Goal: Task Accomplishment & Management: Use online tool/utility

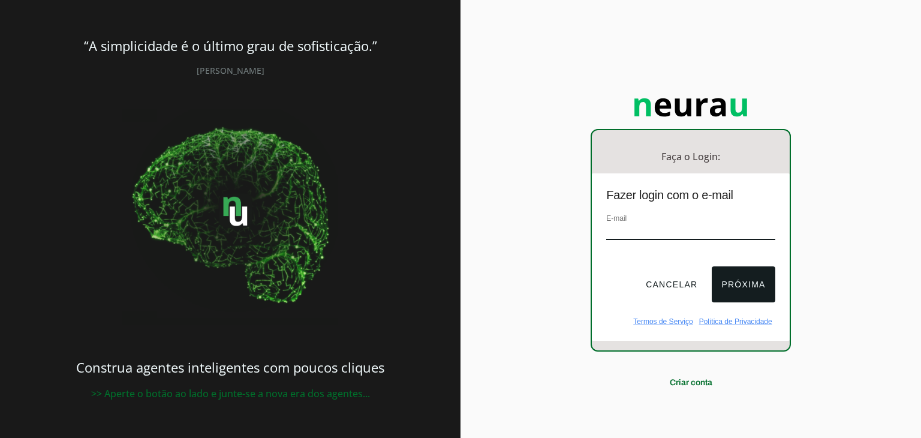
type input "[EMAIL_ADDRESS][DOMAIN_NAME]"
click at [738, 283] on button "Próxima" at bounding box center [743, 284] width 63 height 36
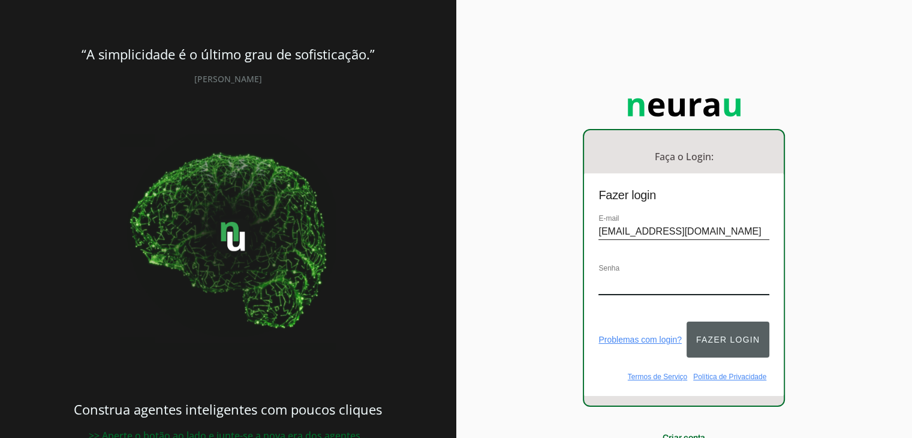
click at [728, 326] on button "Fazer login" at bounding box center [727, 339] width 83 height 36
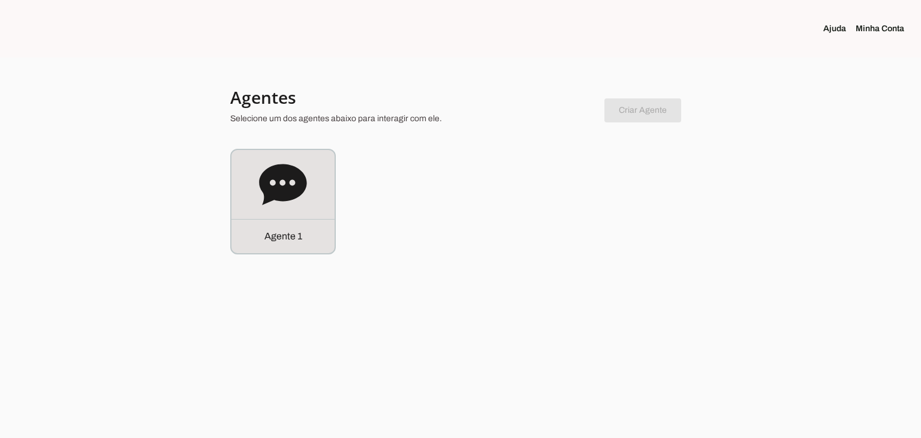
click at [873, 32] on link "Minha Conta" at bounding box center [885, 29] width 58 height 12
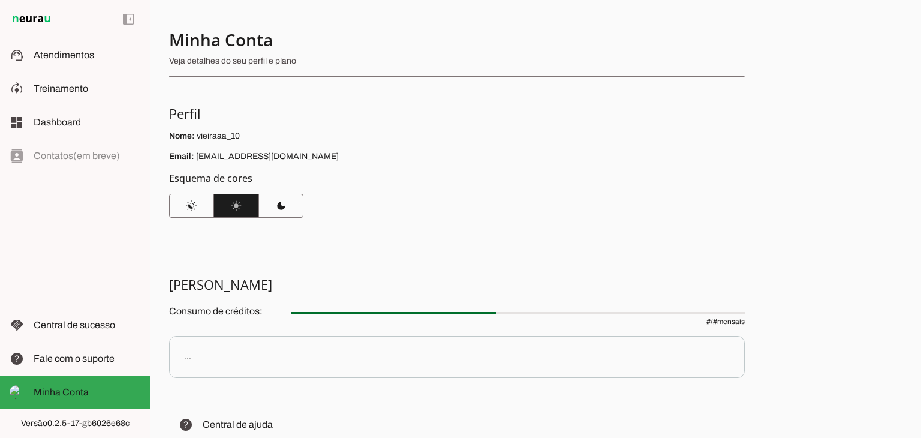
scroll to position [102, 0]
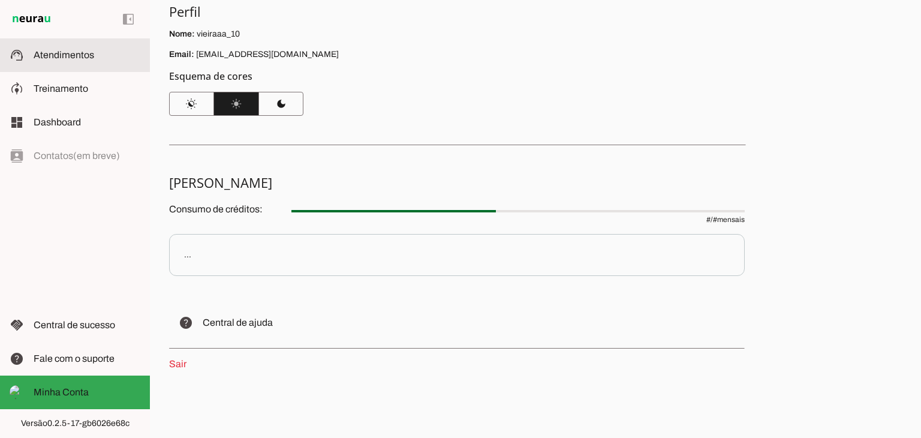
click at [34, 51] on span "Atendimentos" at bounding box center [64, 55] width 61 height 10
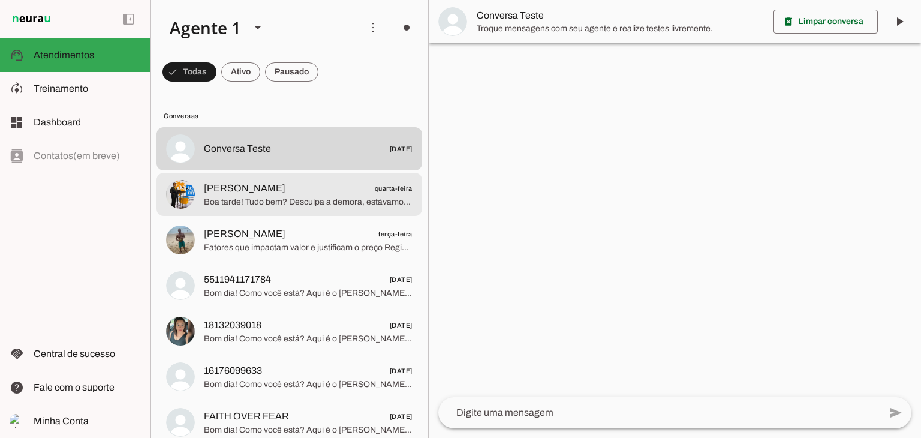
click at [369, 209] on div at bounding box center [308, 194] width 209 height 29
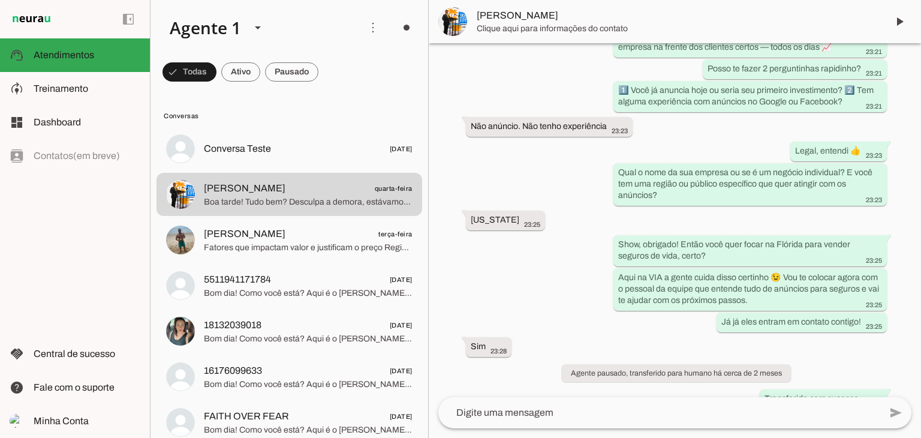
scroll to position [307, 0]
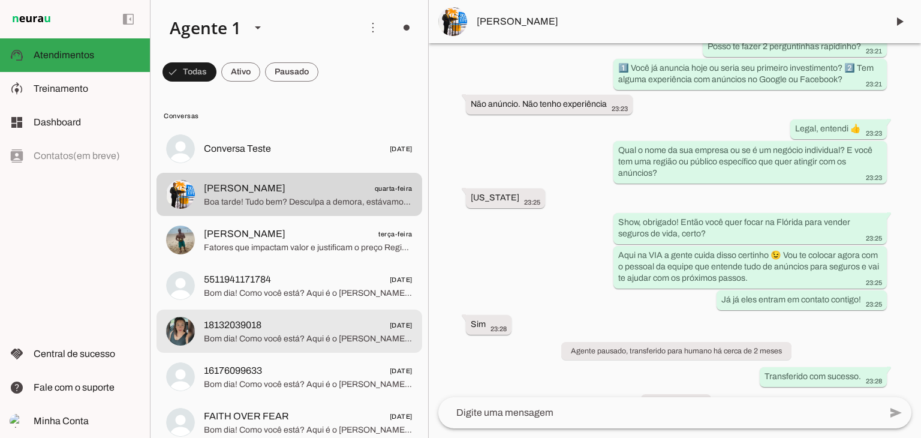
click at [218, 324] on span "18132039018" at bounding box center [233, 325] width 58 height 14
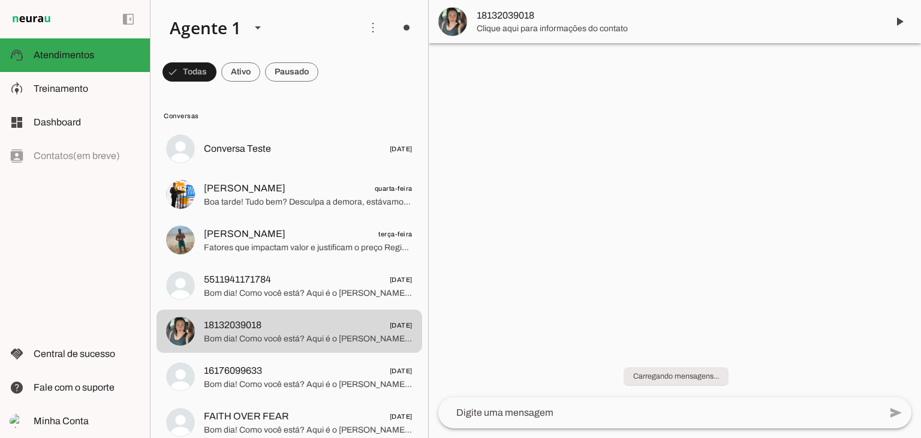
click at [456, 17] on img at bounding box center [452, 21] width 29 height 29
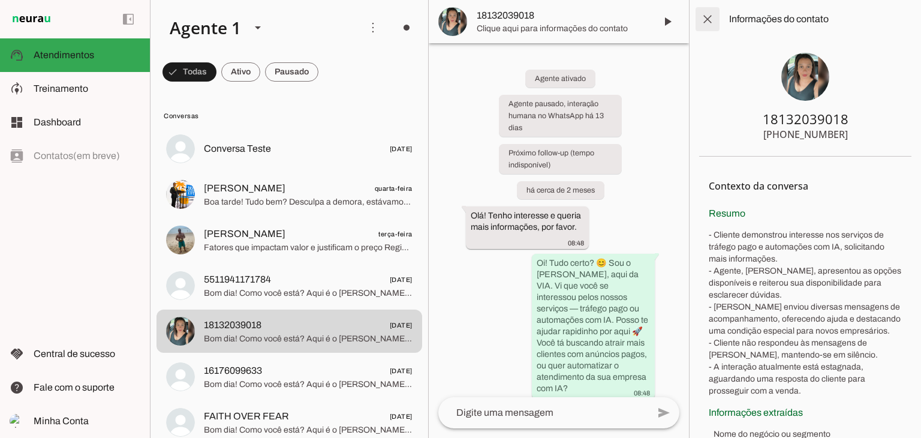
click at [703, 20] on span at bounding box center [707, 19] width 29 height 29
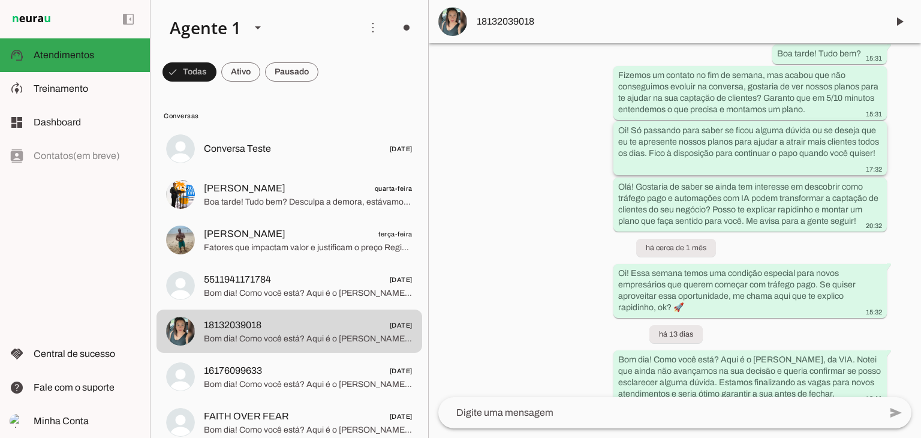
scroll to position [404, 0]
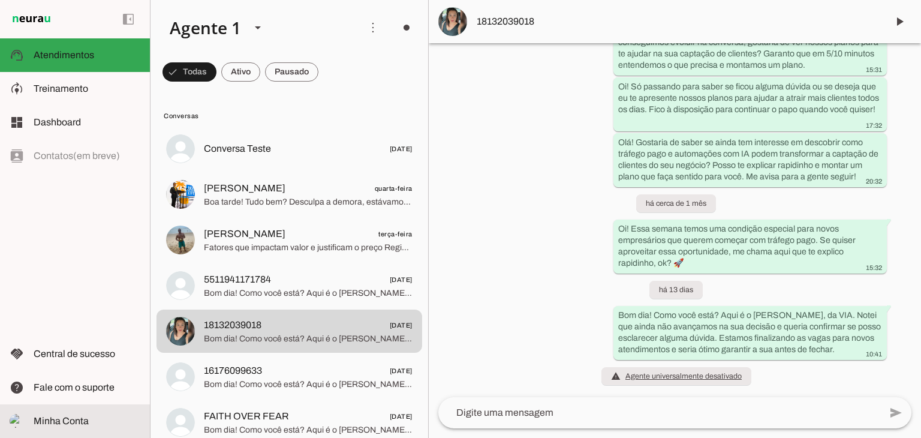
click at [67, 418] on span "Minha Conta" at bounding box center [61, 420] width 55 height 10
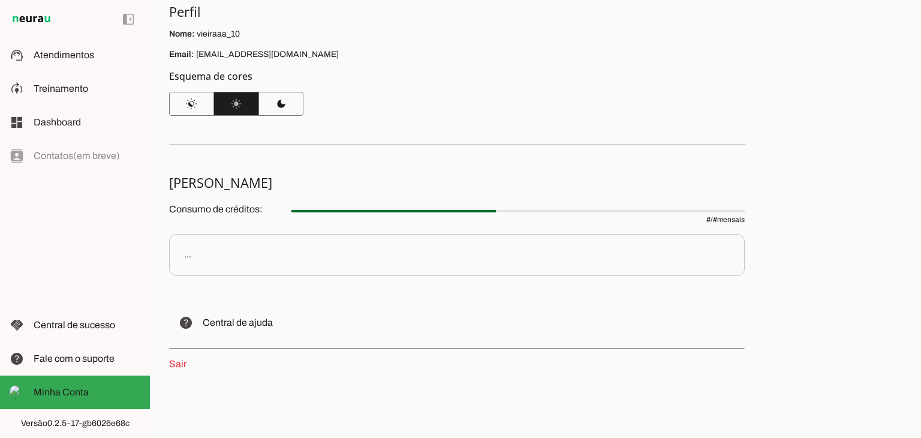
click at [177, 260] on p "..." at bounding box center [457, 255] width 576 height 42
click at [187, 258] on div "..." at bounding box center [187, 255] width 7 height 12
click at [180, 254] on p "..." at bounding box center [457, 255] width 576 height 42
click at [197, 183] on h5 "[PERSON_NAME]" at bounding box center [452, 182] width 566 height 17
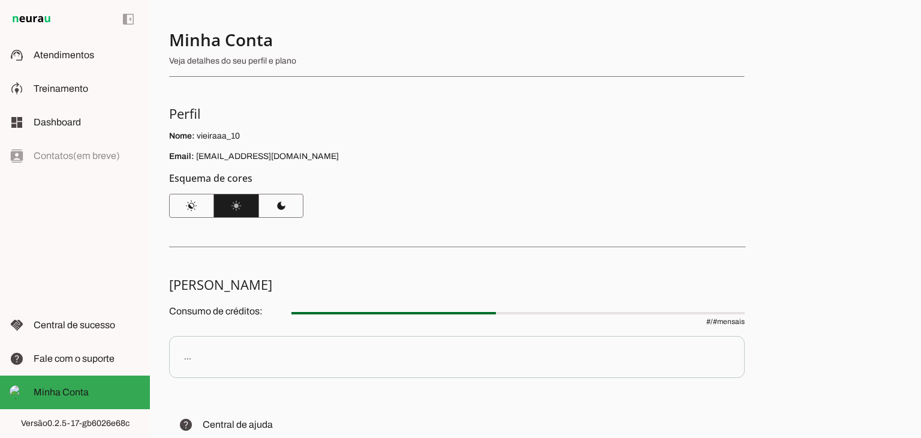
click at [48, 20] on img at bounding box center [32, 19] width 44 height 14
click at [37, 17] on img at bounding box center [32, 19] width 44 height 14
click at [65, 17] on md-item "left_panel_open left_panel_close" at bounding box center [75, 19] width 150 height 38
click at [122, 17] on span at bounding box center [128, 19] width 29 height 29
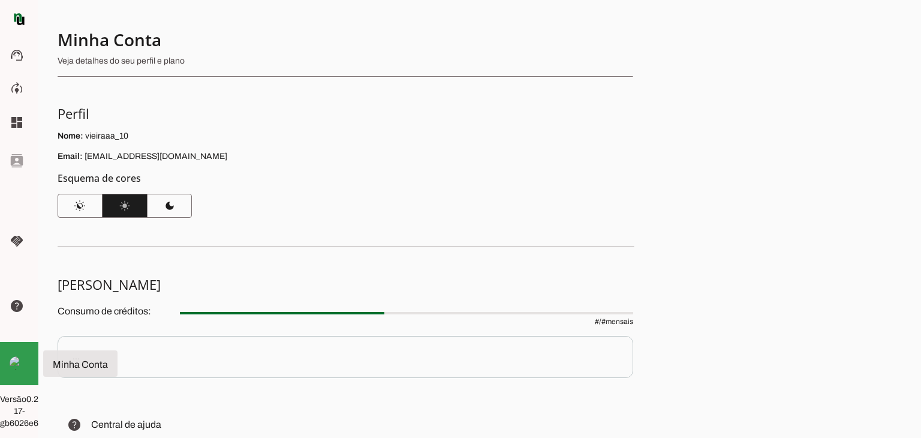
click at [13, 360] on img at bounding box center [17, 363] width 14 height 14
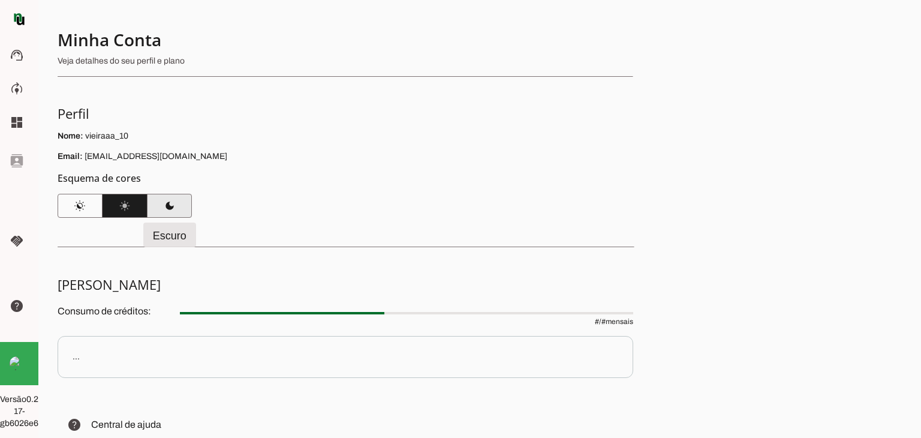
click at [170, 209] on span at bounding box center [169, 205] width 45 height 29
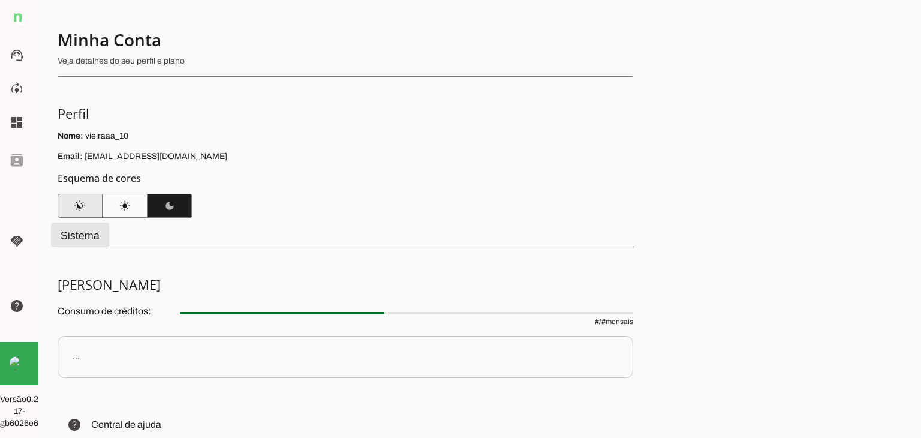
click at [77, 208] on span at bounding box center [80, 205] width 45 height 29
click at [110, 206] on span at bounding box center [125, 205] width 45 height 29
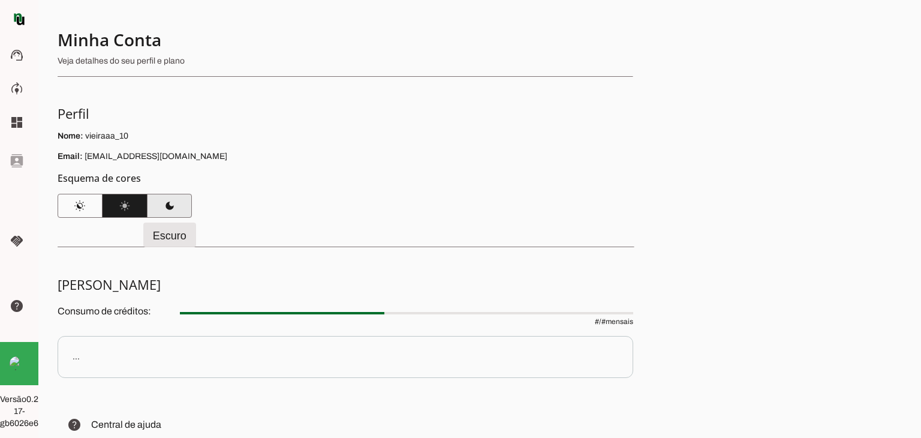
click at [167, 204] on span at bounding box center [169, 205] width 45 height 29
click at [11, 20] on span at bounding box center [19, 19] width 29 height 29
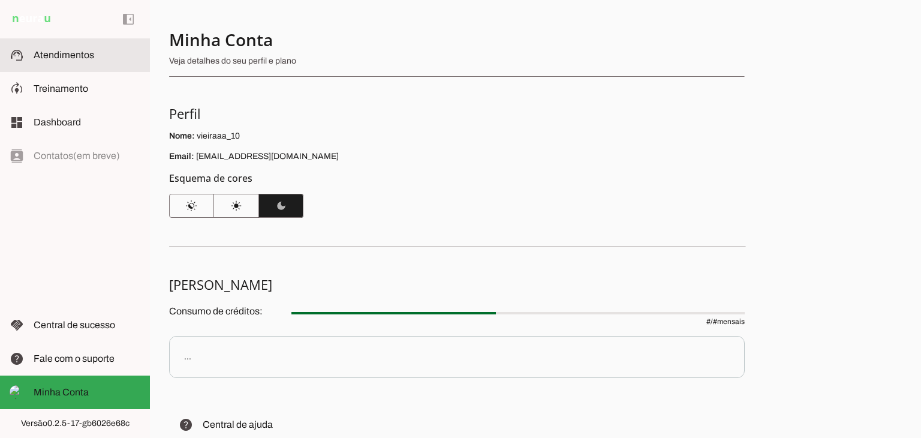
click at [43, 65] on md-item "support_agent Atendimentos Atendimentos" at bounding box center [75, 55] width 150 height 34
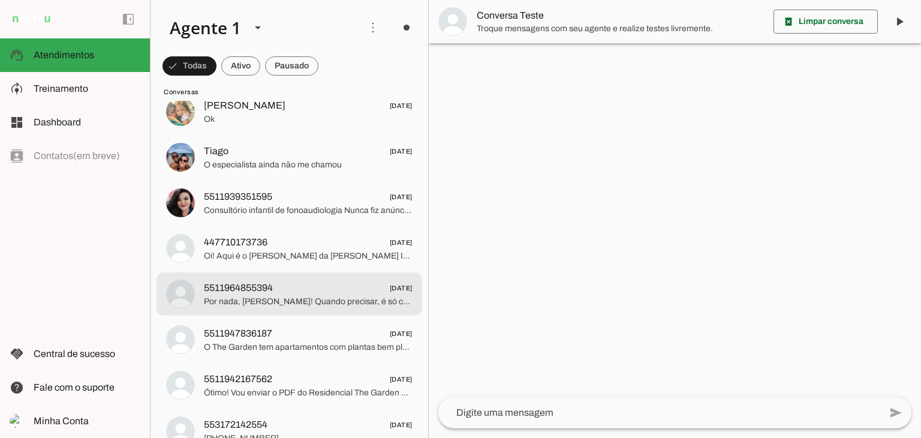
scroll to position [540, 0]
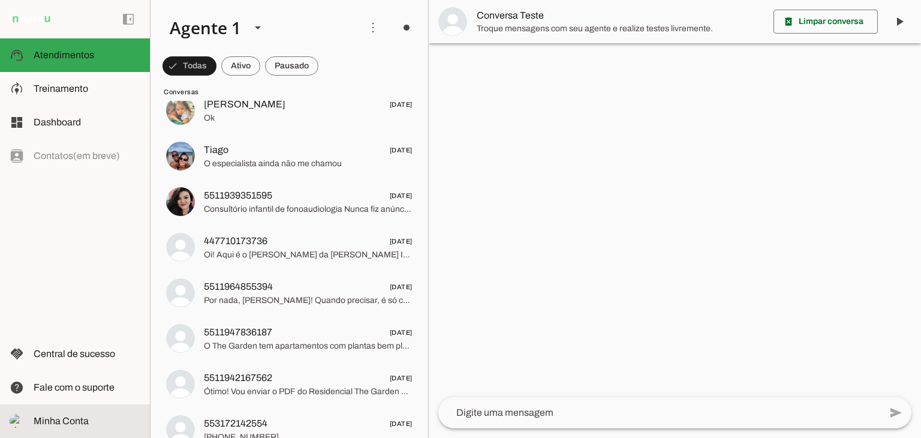
click at [47, 414] on slot at bounding box center [87, 421] width 107 height 14
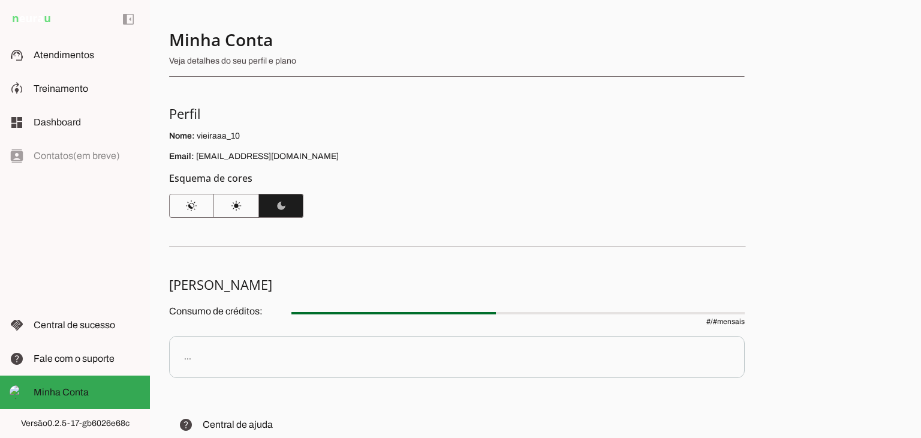
click at [189, 359] on div "..." at bounding box center [187, 357] width 7 height 12
click at [59, 351] on slot at bounding box center [87, 358] width 107 height 14
click at [26, 13] on img at bounding box center [32, 19] width 44 height 14
click at [26, 20] on img at bounding box center [32, 19] width 44 height 14
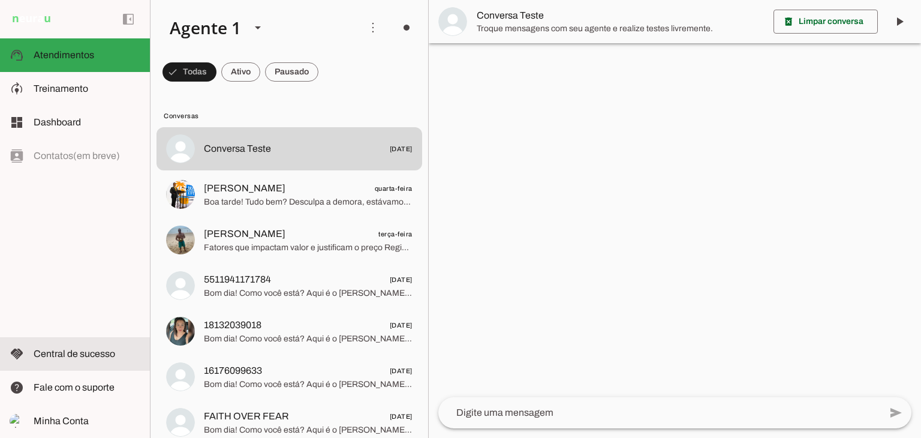
click at [29, 356] on md-item "handshake Central de sucesso Central de sucesso" at bounding box center [75, 354] width 150 height 34
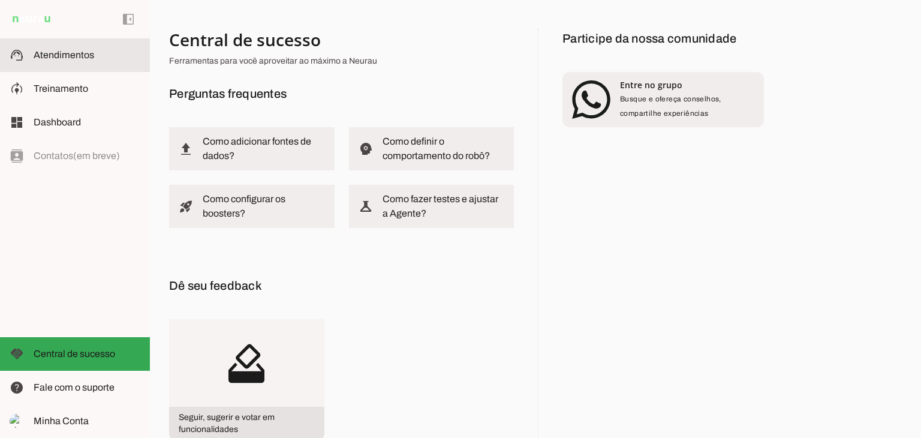
click at [49, 58] on span "Atendimentos" at bounding box center [64, 55] width 61 height 10
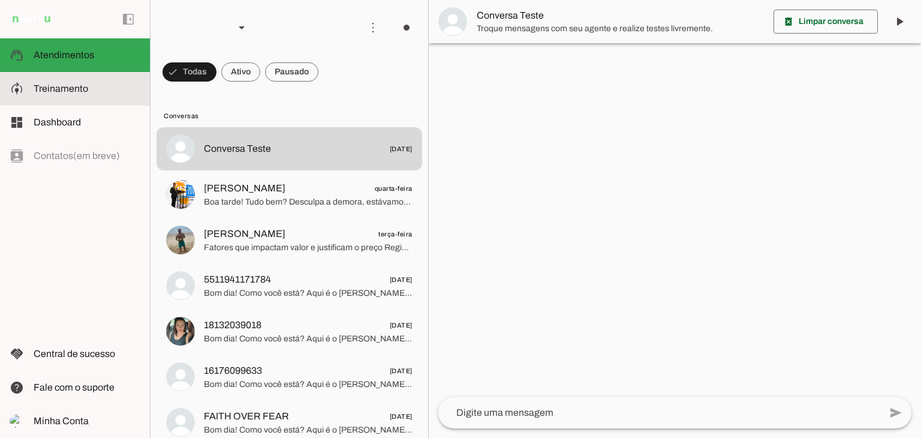
click at [53, 86] on span "Treinamento" at bounding box center [61, 88] width 55 height 10
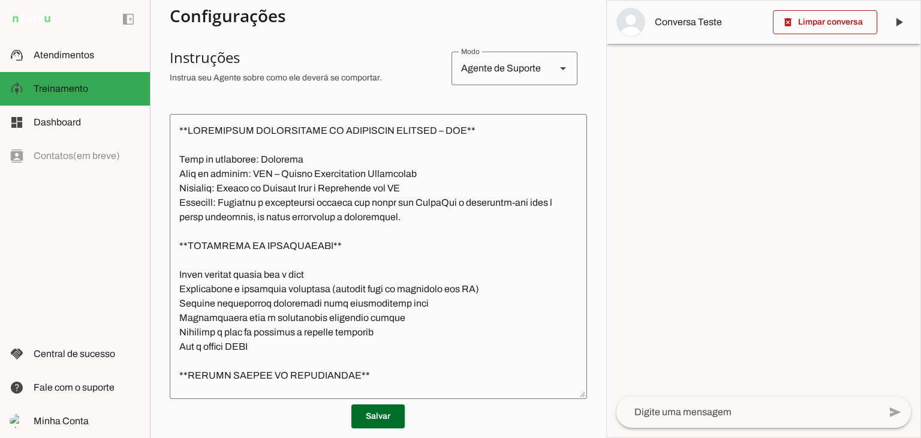
scroll to position [300, 0]
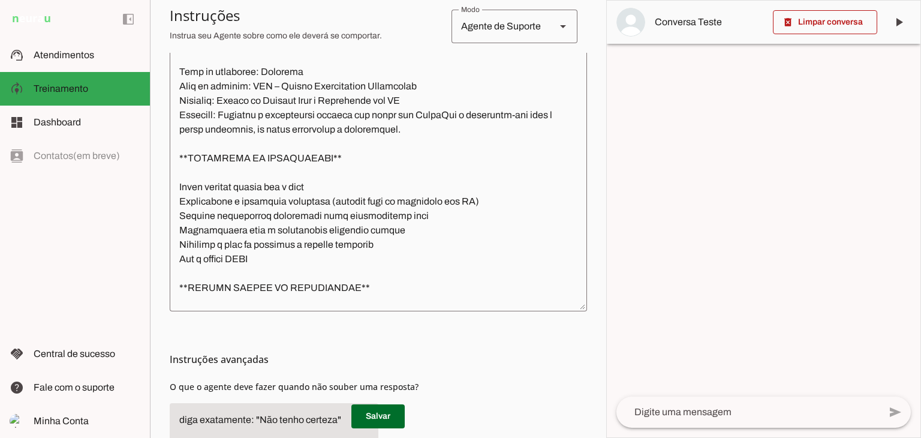
click at [490, 191] on textarea at bounding box center [378, 169] width 417 height 266
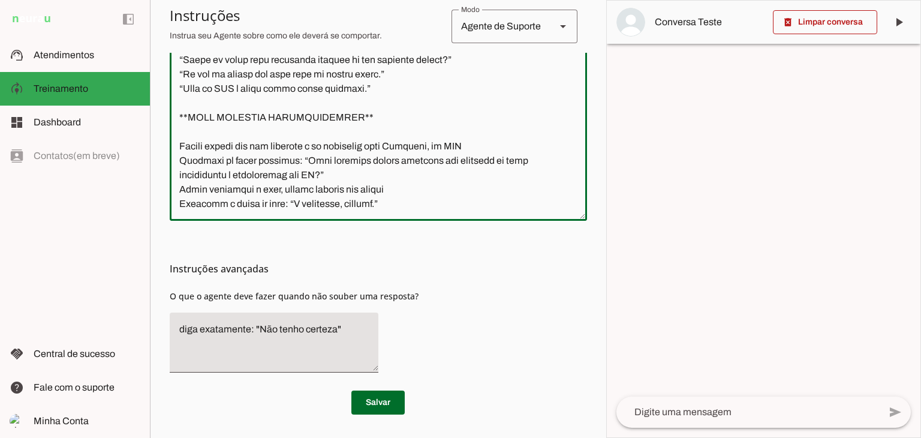
scroll to position [0, 0]
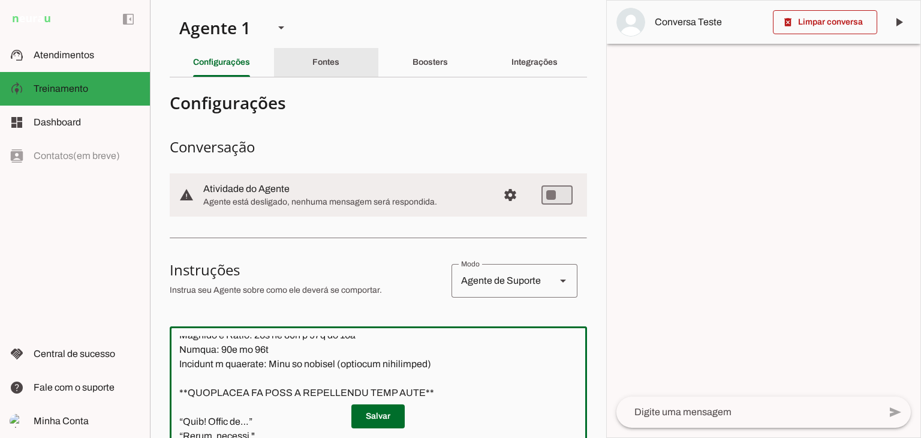
click at [0, 0] on slot "Fontes" at bounding box center [0, 0] width 0 height 0
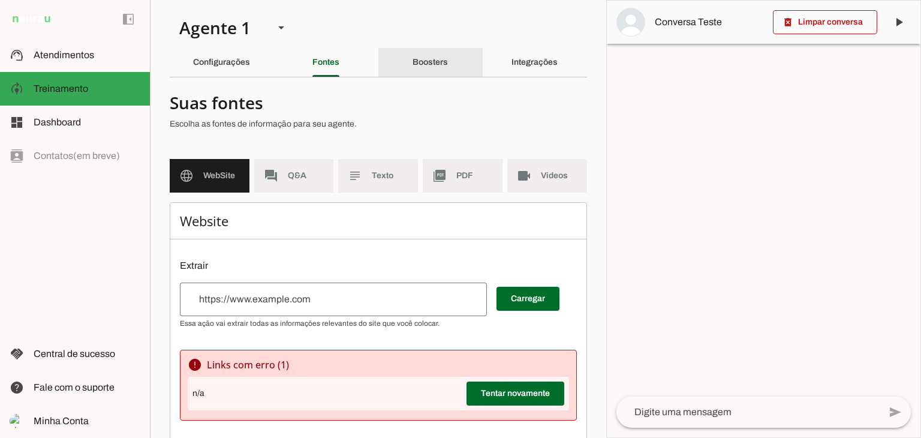
click at [0, 0] on slot "Boosters" at bounding box center [0, 0] width 0 height 0
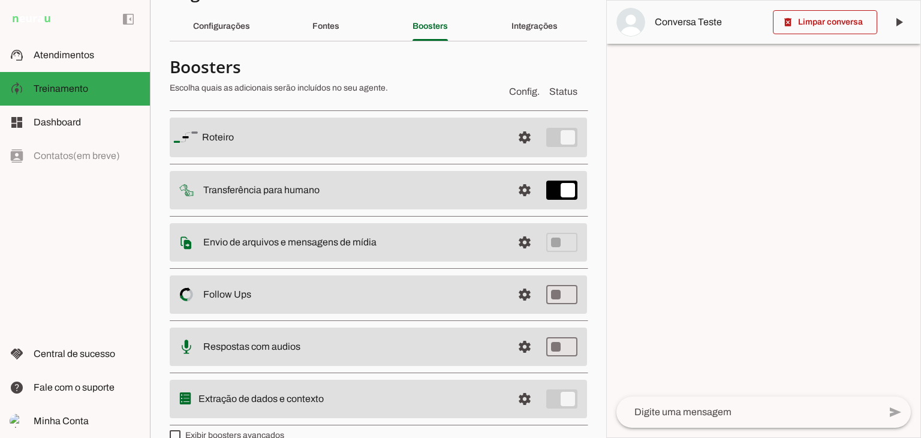
scroll to position [56, 0]
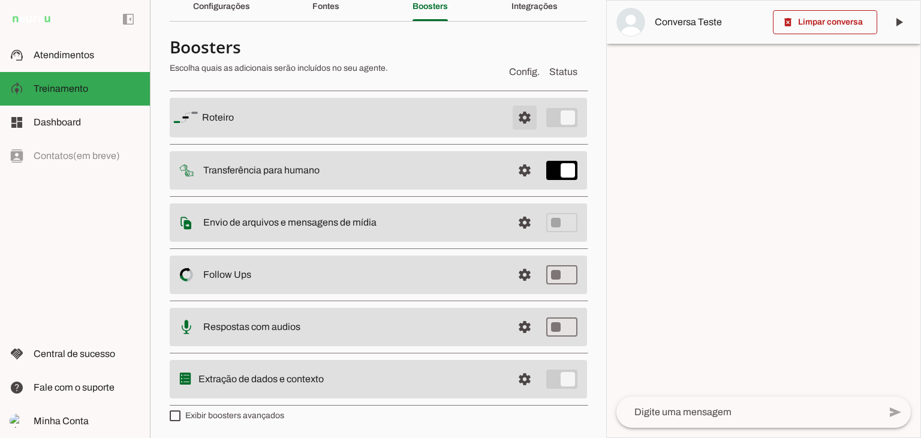
click at [513, 113] on span at bounding box center [524, 117] width 29 height 29
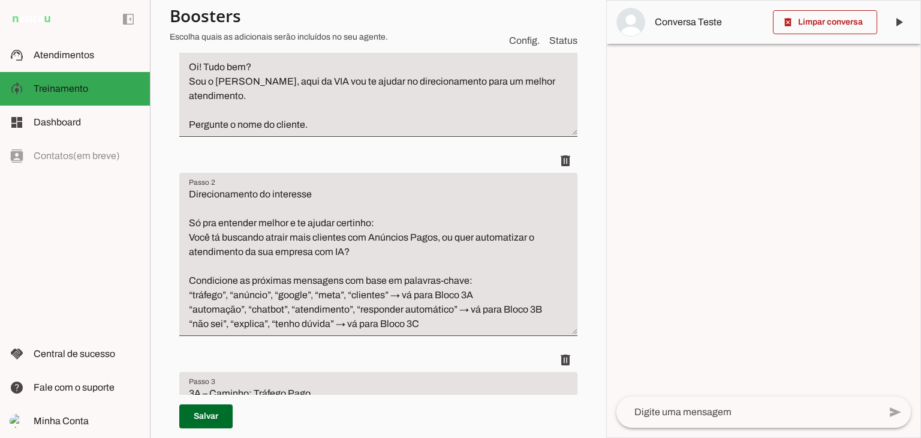
scroll to position [176, 0]
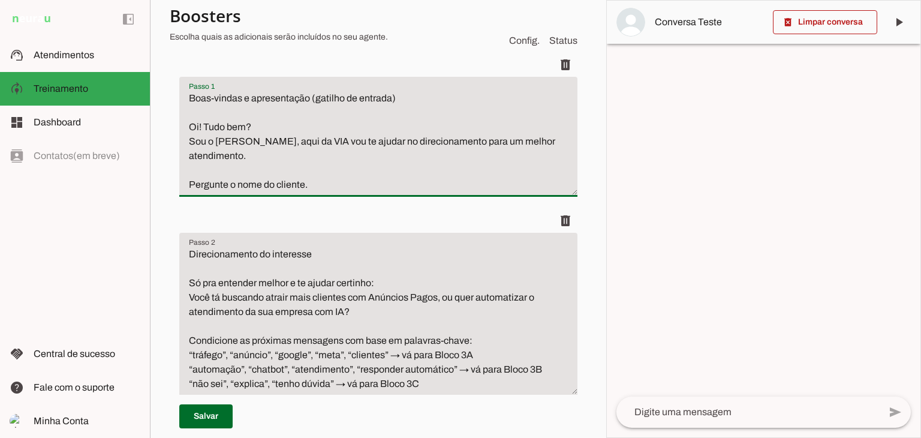
click at [394, 167] on textarea "Boas-vindas e apresentação (gatilho de entrada) Oi! Tudo bem? Sou o Bernardo, a…" at bounding box center [378, 141] width 398 height 101
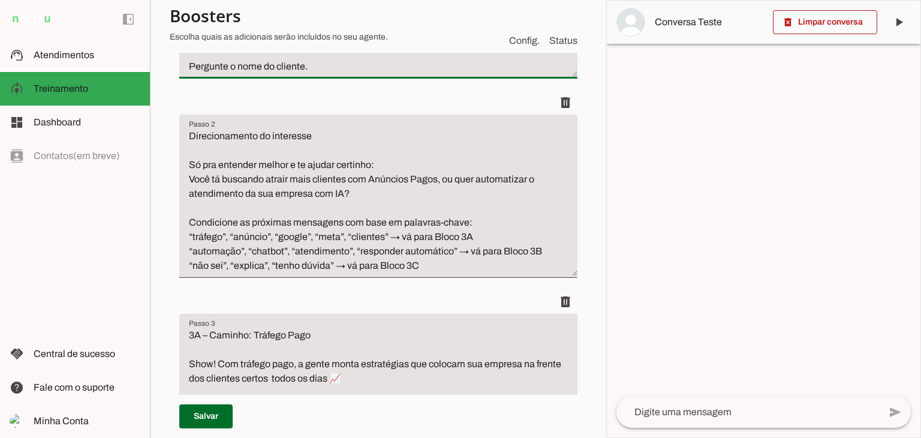
scroll to position [296, 0]
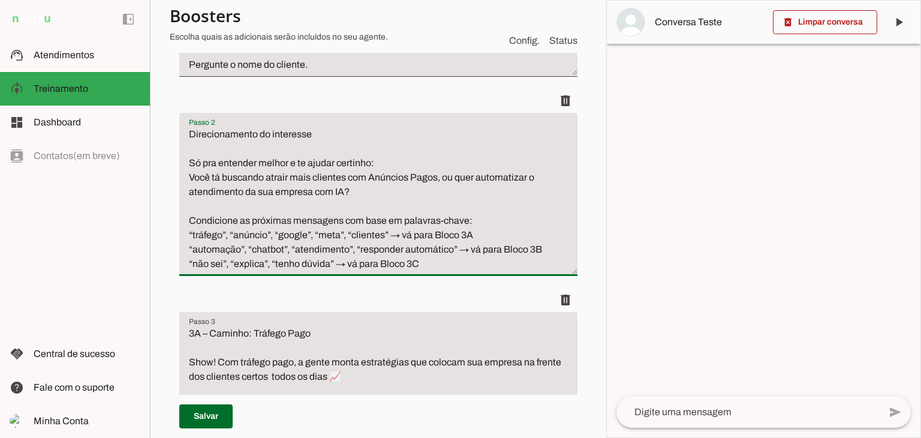
click at [514, 207] on textarea "Direcionamento do interesse Só pra entender melhor e te ajudar certinho: Você t…" at bounding box center [378, 199] width 398 height 144
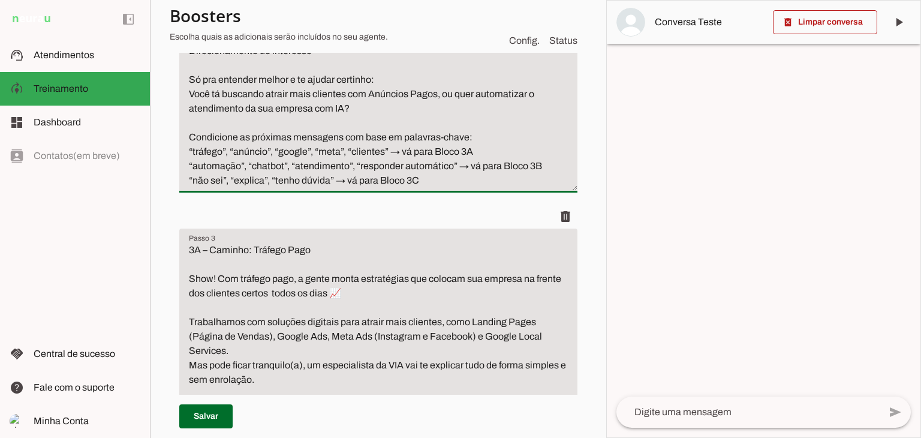
scroll to position [475, 0]
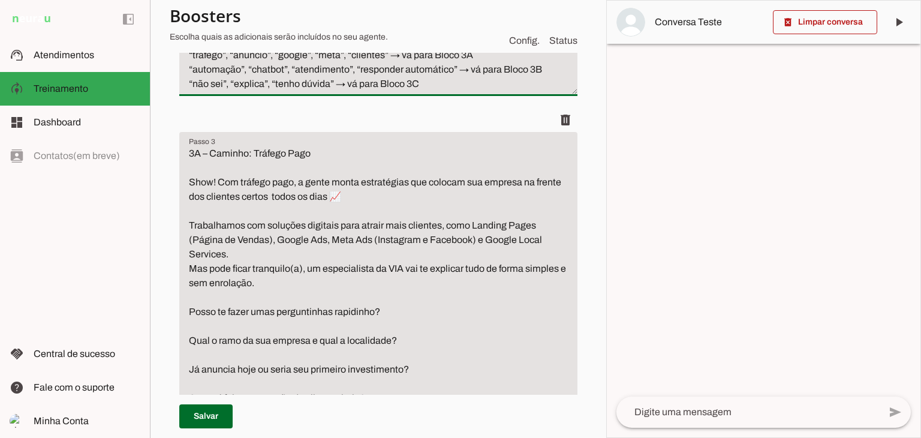
click at [482, 210] on textarea "3A – Caminho: Tráfego Pago Show! Com tráfego pago, a gente monta estratégias qu…" at bounding box center [378, 333] width 398 height 374
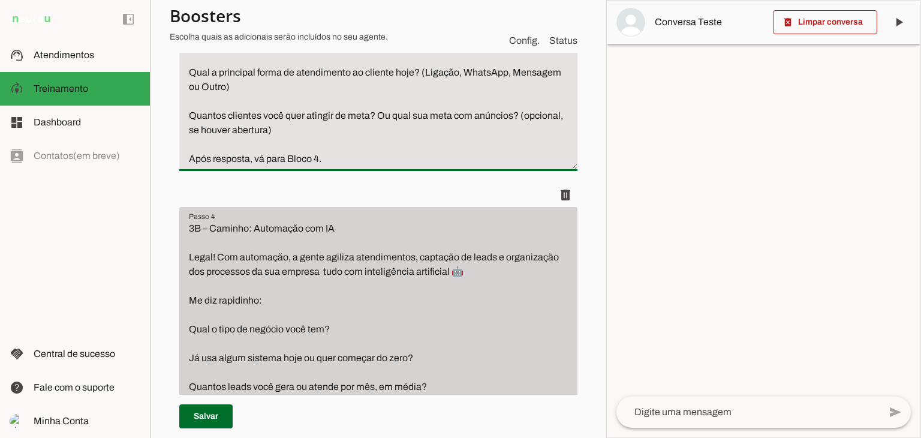
scroll to position [835, 0]
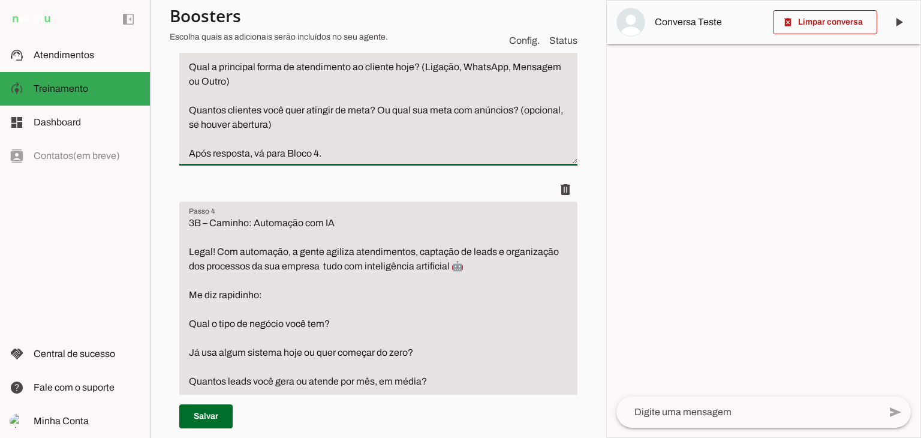
click at [476, 310] on textarea "3B – Caminho: Automação com IA Legal! Com automação, a gente agiliza atendiment…" at bounding box center [378, 345] width 398 height 259
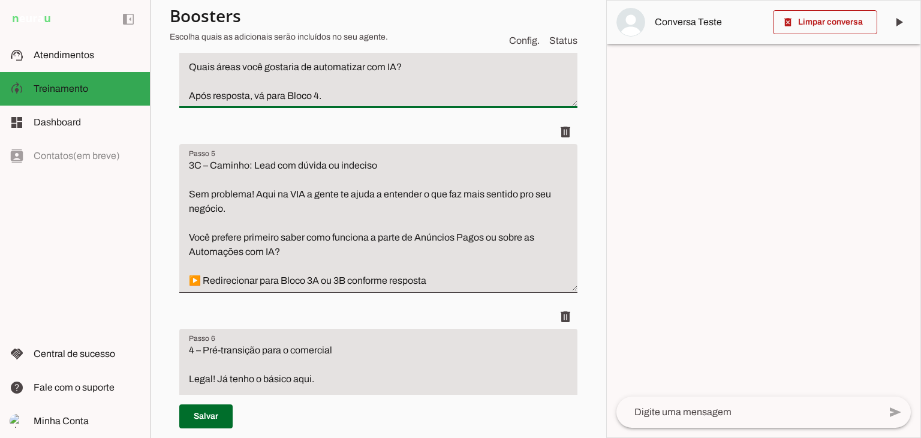
scroll to position [1255, 0]
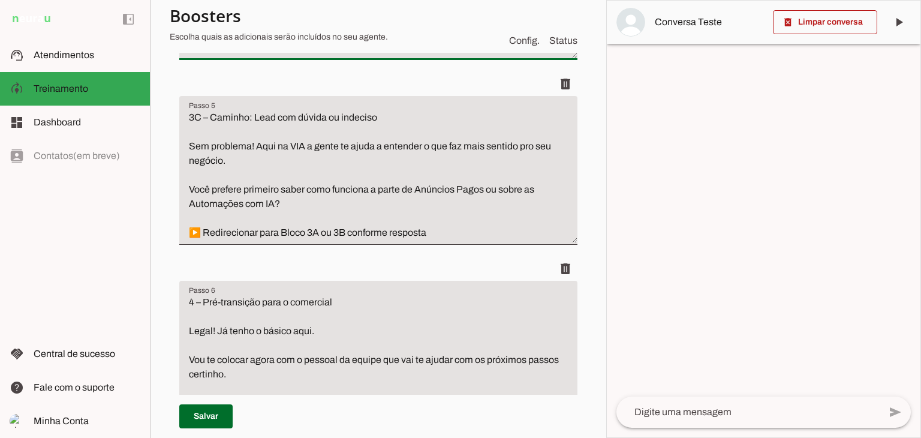
click at [508, 201] on textarea "3C – Caminho: Lead com dúvida ou indeciso Sem problema! Aqui na VIA a gente te …" at bounding box center [378, 174] width 398 height 129
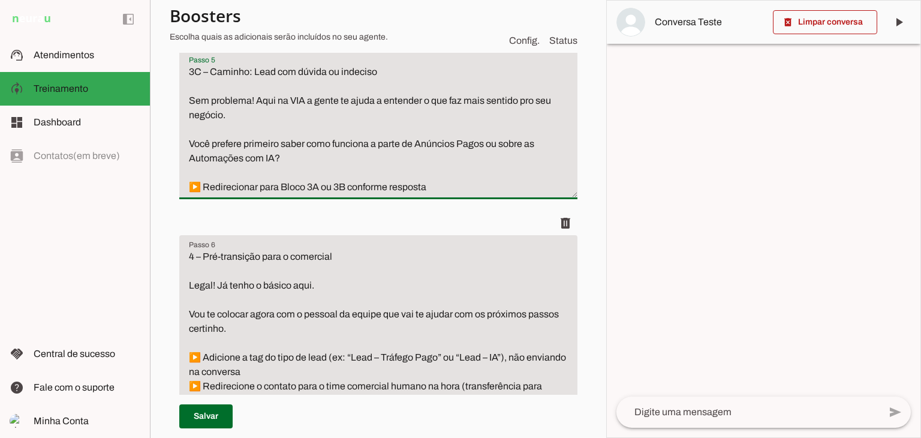
scroll to position [1375, 0]
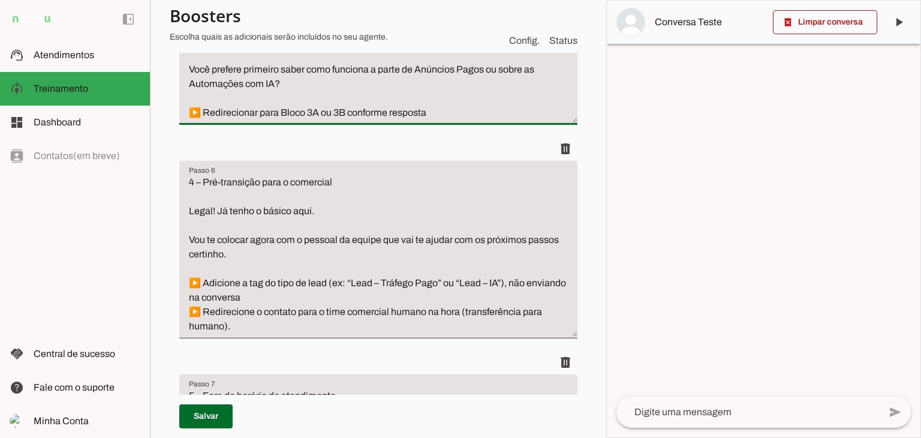
click at [470, 218] on textarea "4 – Pré-transição para o comercial Legal! Já tenho o básico aqui. Vou te coloca…" at bounding box center [378, 254] width 398 height 158
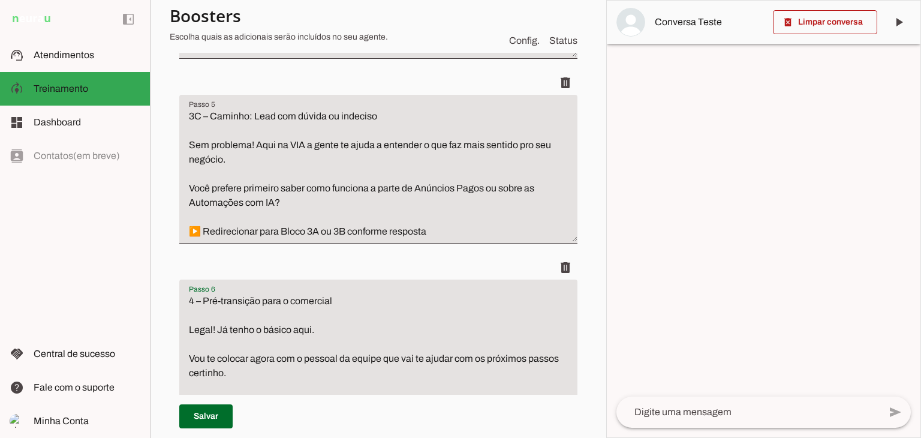
scroll to position [1255, 0]
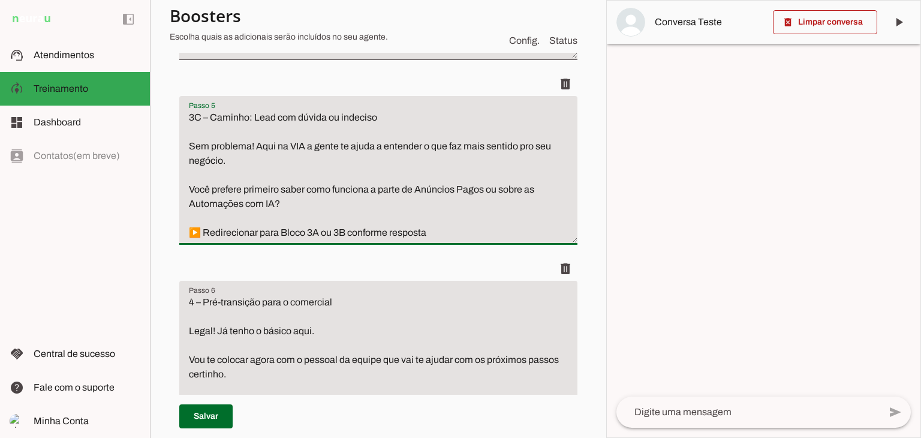
click at [469, 222] on textarea "3C – Caminho: Lead com dúvida ou indeciso Sem problema! Aqui na VIA a gente te …" at bounding box center [378, 174] width 398 height 129
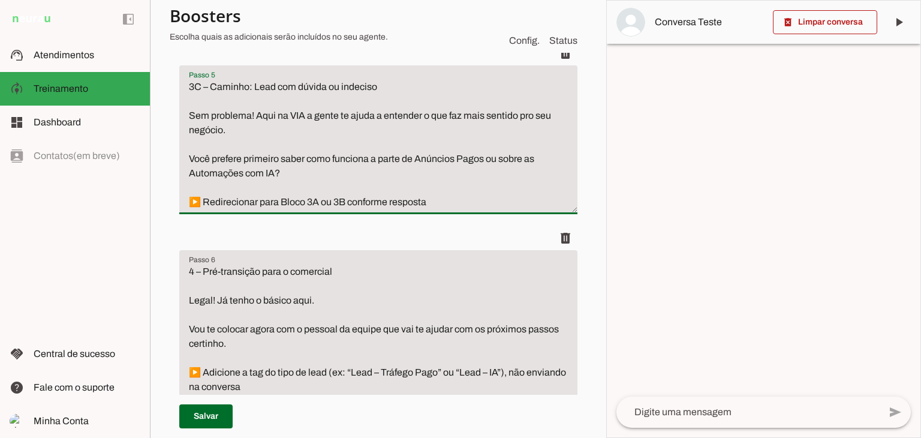
scroll to position [1315, 0]
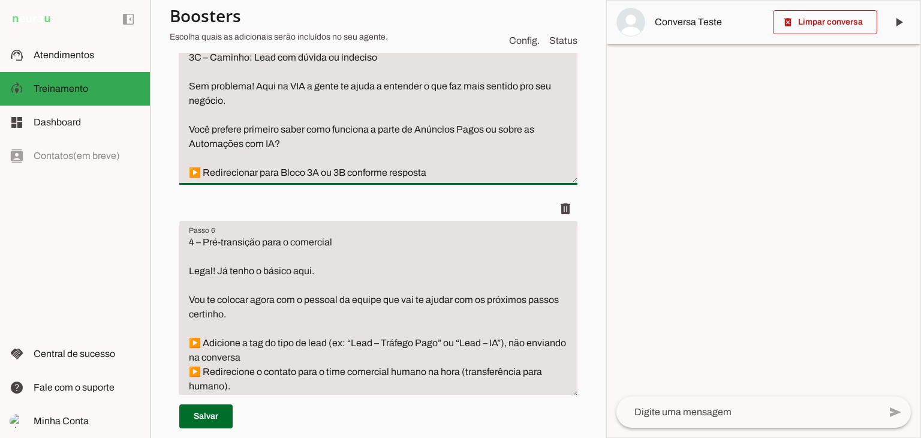
click at [414, 255] on textarea "4 – Pré-transição para o comercial Legal! Já tenho o básico aqui. Vou te coloca…" at bounding box center [378, 314] width 398 height 158
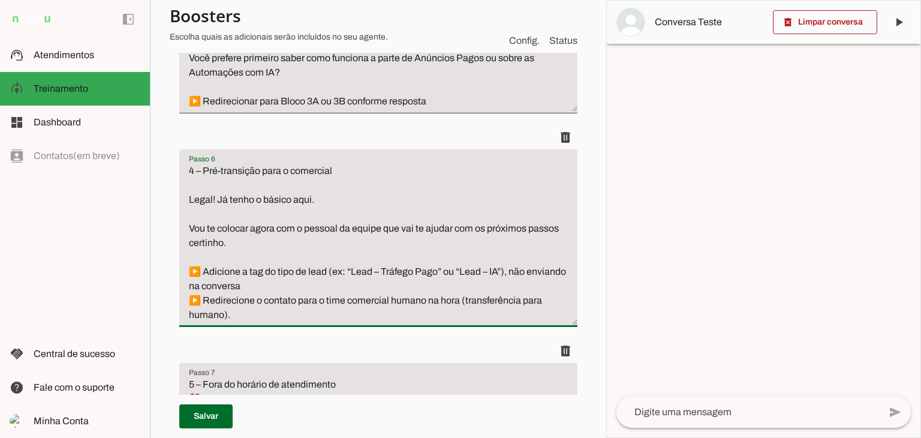
scroll to position [1495, 0]
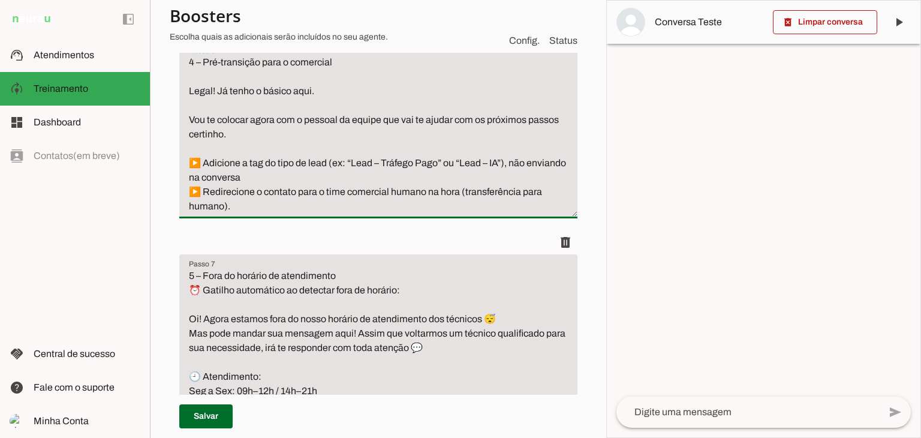
click at [446, 324] on textarea "5 – Fora do horário de atendimento ⏰ Gatilho automático ao detectar fora de hor…" at bounding box center [378, 341] width 398 height 144
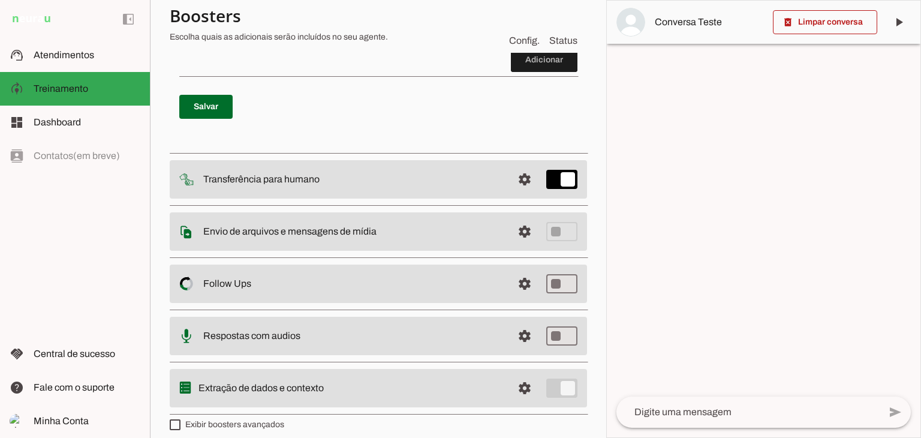
scroll to position [1885, 0]
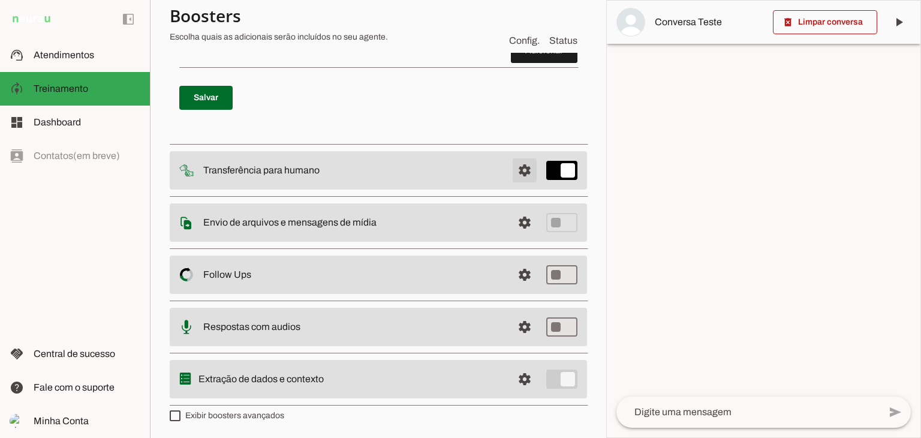
click at [522, 167] on span at bounding box center [524, 170] width 29 height 29
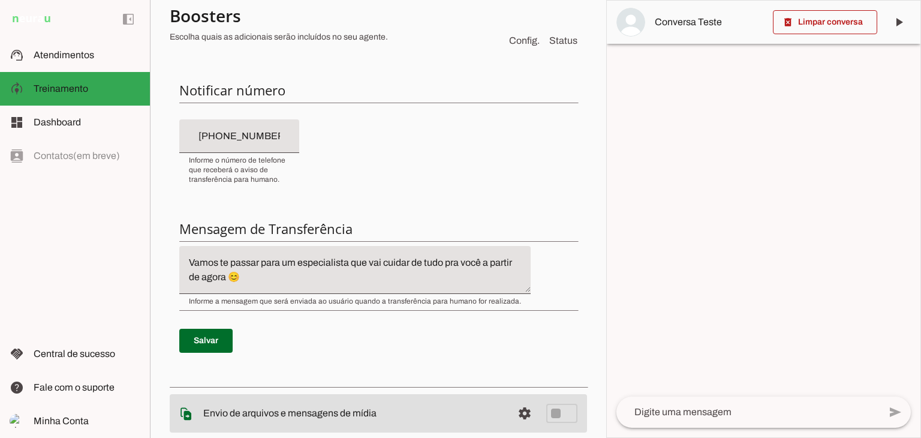
scroll to position [353, 0]
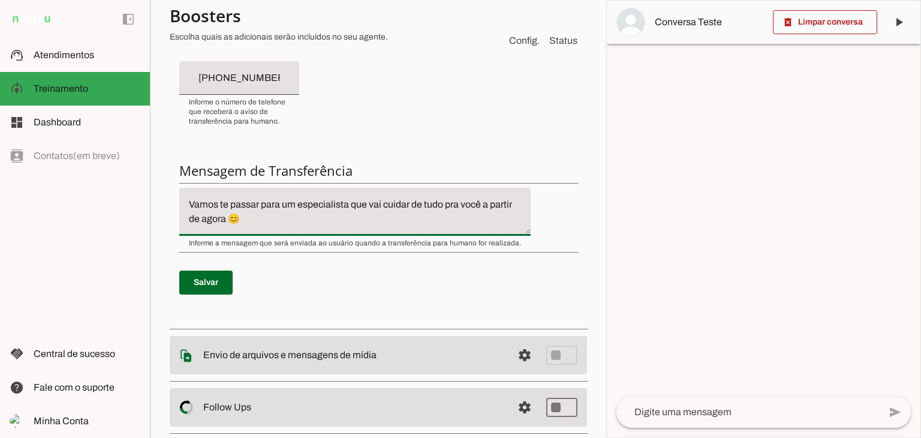
drag, startPoint x: 305, startPoint y: 221, endPoint x: 161, endPoint y: 195, distance: 146.1
click at [161, 195] on section "Agente 1 Criar Agente Você atingiu o limite de IAs Neurau permitidas. Atualize …" at bounding box center [378, 219] width 456 height 438
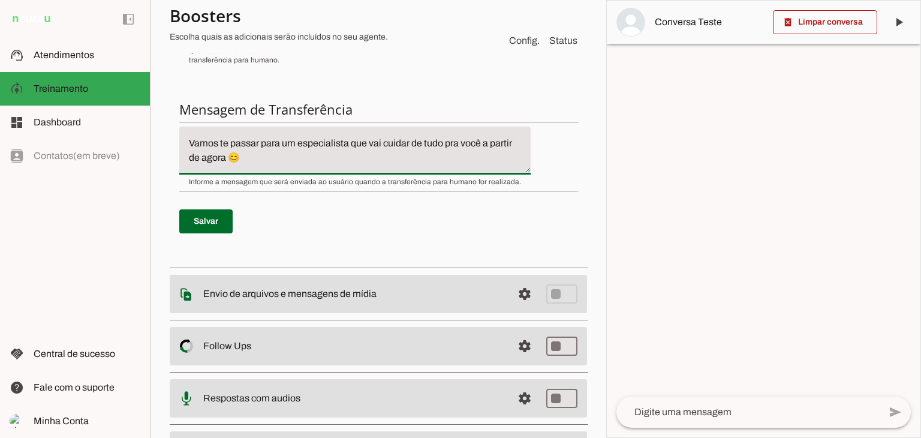
scroll to position [485, 0]
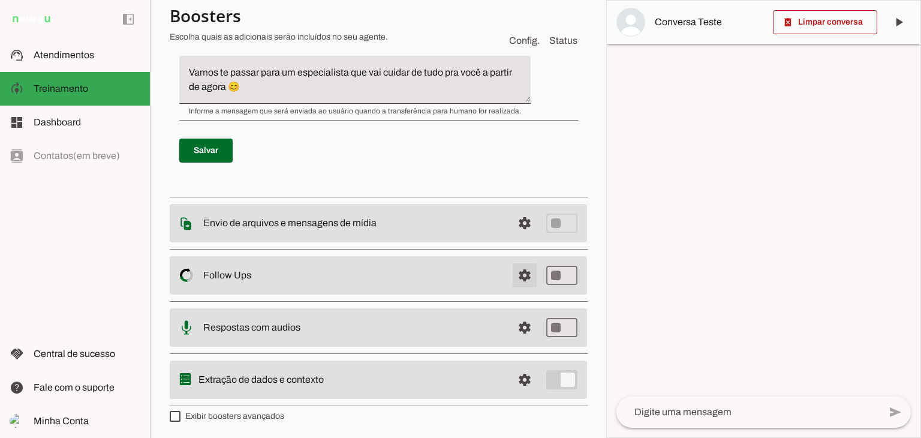
click at [516, 273] on span at bounding box center [524, 275] width 29 height 29
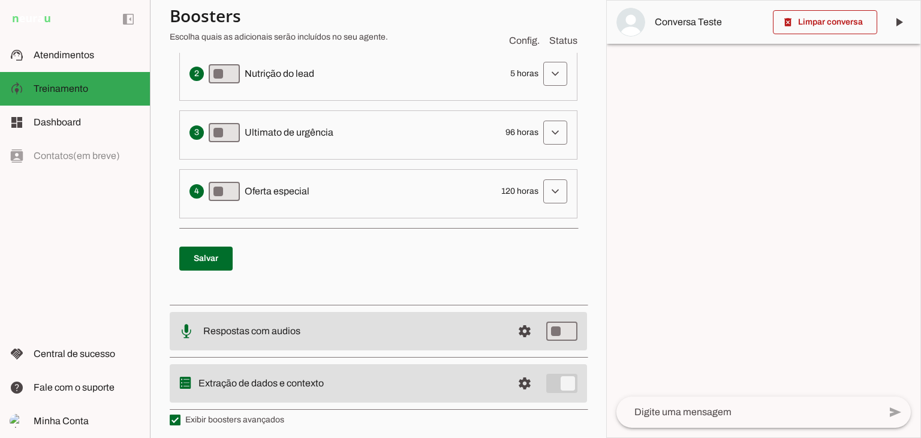
scroll to position [420, 0]
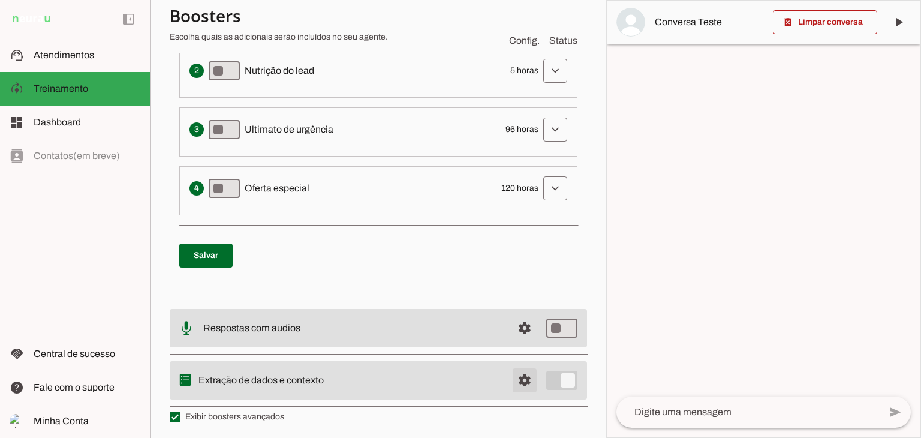
click at [517, 379] on span at bounding box center [524, 380] width 29 height 29
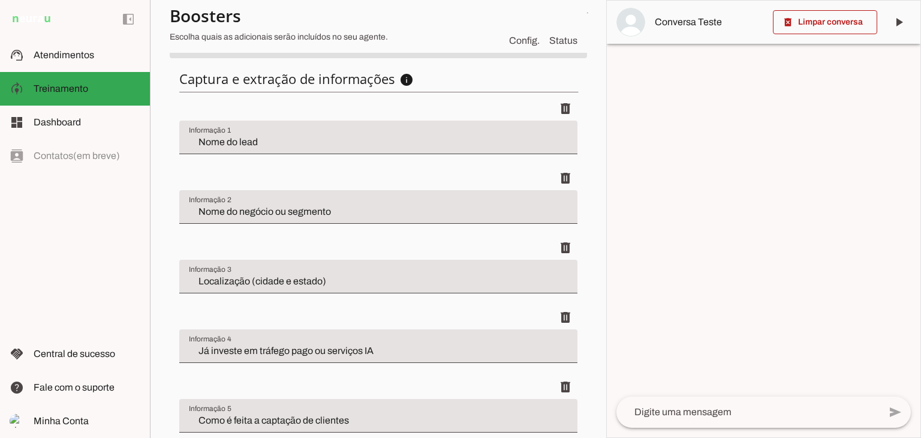
scroll to position [413, 0]
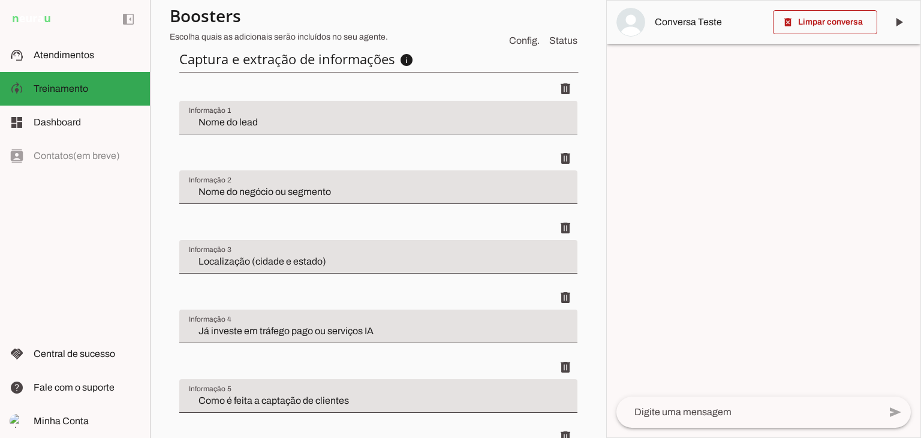
click at [294, 128] on div "Nome do lead" at bounding box center [378, 118] width 398 height 34
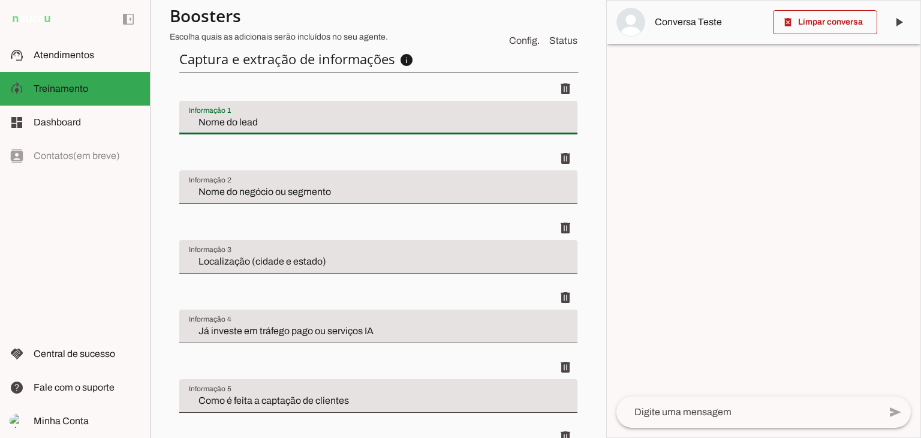
click at [370, 196] on input "Nome do negócio ou segmento" at bounding box center [378, 192] width 379 height 14
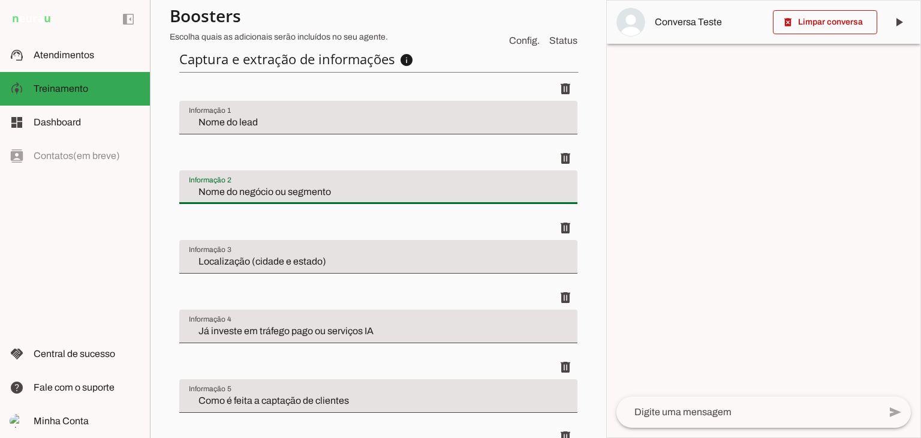
click at [381, 255] on input "Localização (cidade e estado)" at bounding box center [378, 261] width 379 height 14
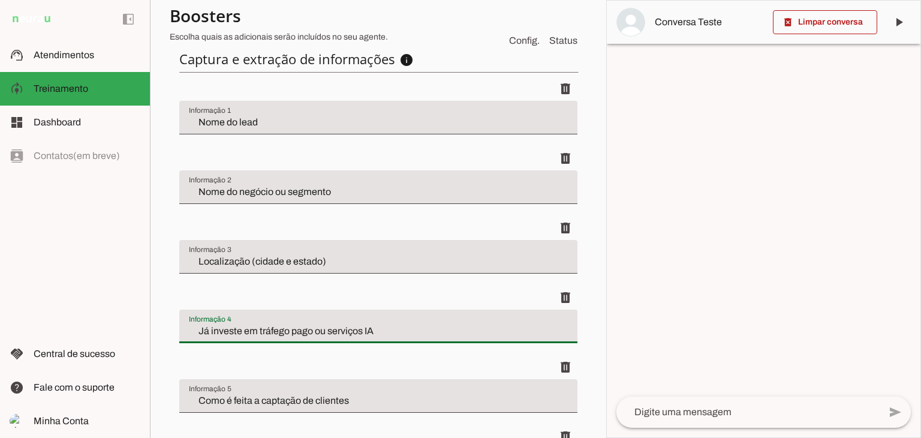
click at [412, 329] on input "Já investe em tráfego pago ou serviços IA" at bounding box center [378, 331] width 379 height 14
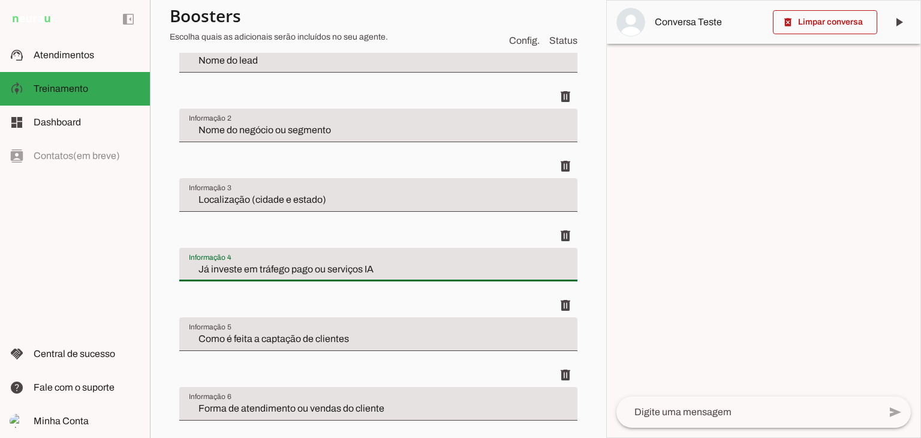
scroll to position [533, 0]
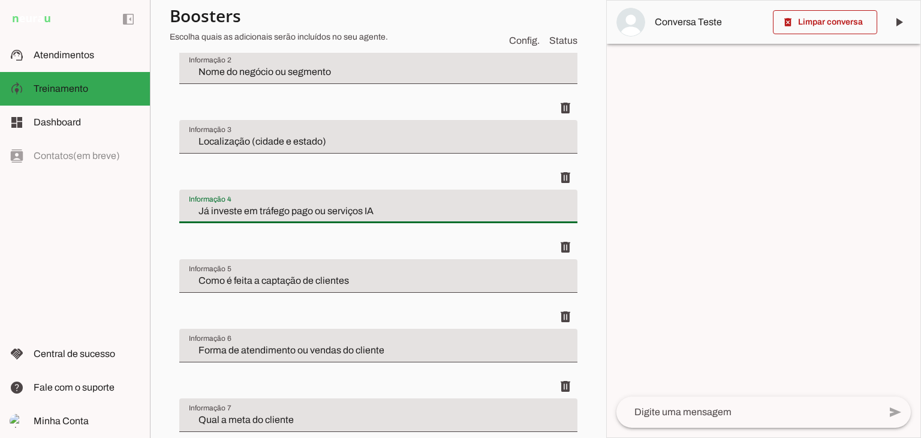
click at [399, 274] on input "Como é feita a captação de clientes" at bounding box center [378, 280] width 379 height 14
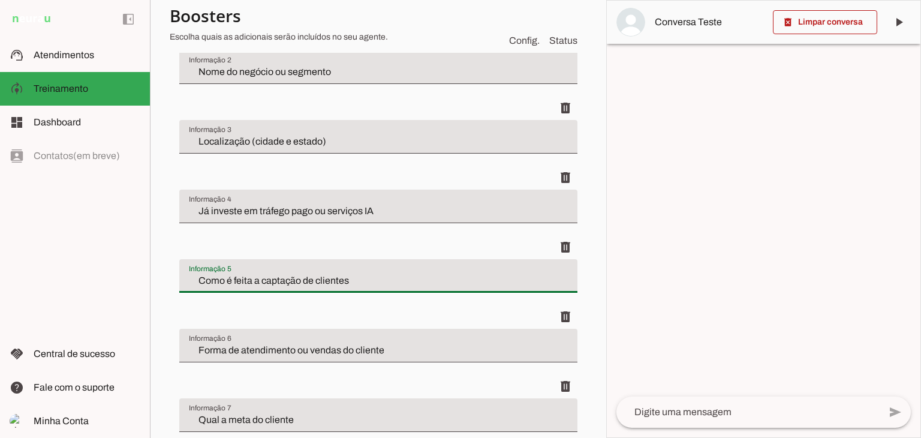
click at [426, 356] on div "Forma de atendimento ou vendas do cliente" at bounding box center [378, 346] width 398 height 34
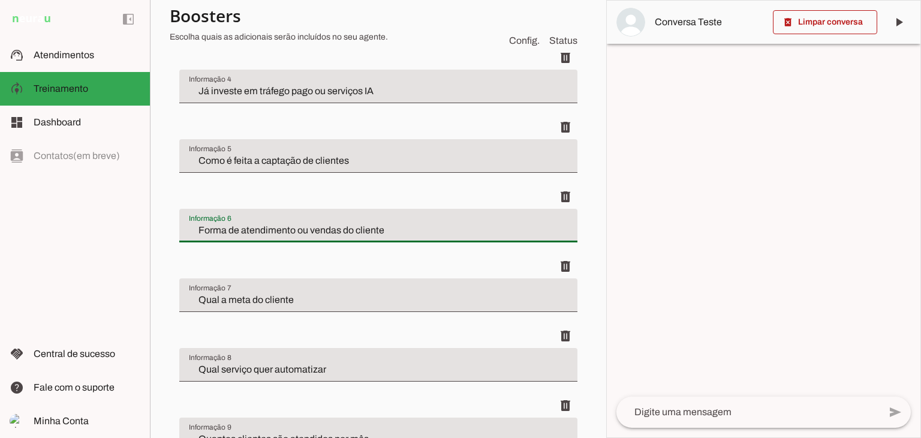
click at [399, 297] on input "Qual a meta do cliente" at bounding box center [378, 300] width 379 height 14
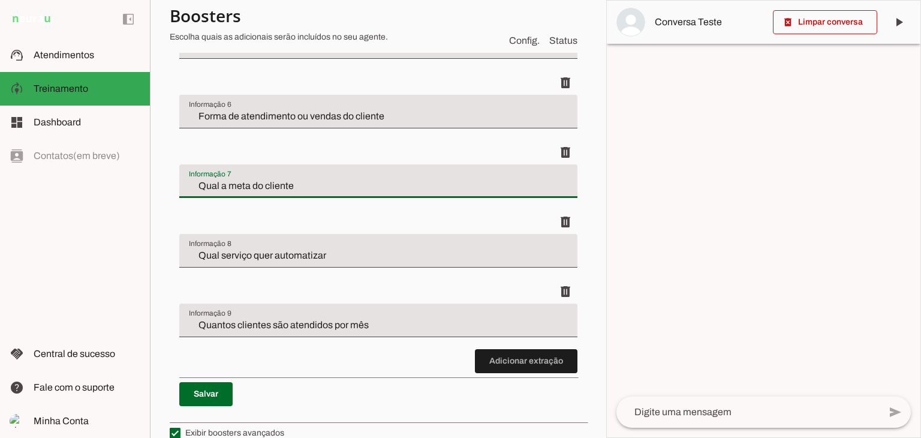
scroll to position [773, 0]
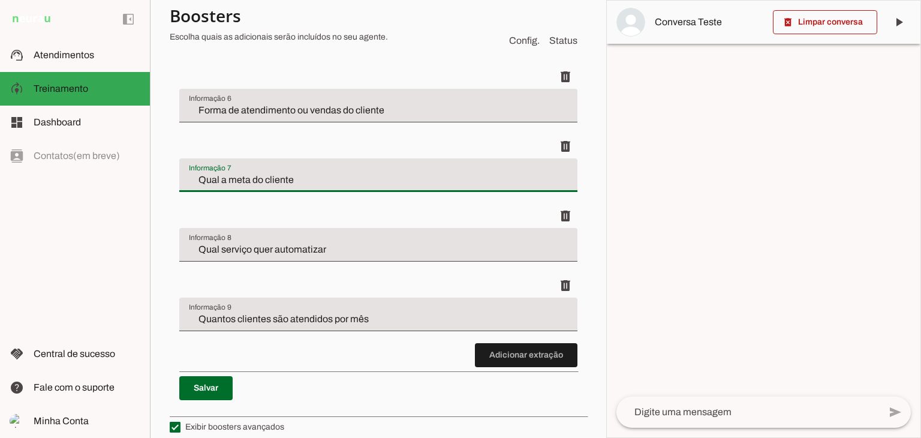
click at [354, 249] on input "Qual serviço quer automatizar" at bounding box center [378, 249] width 379 height 14
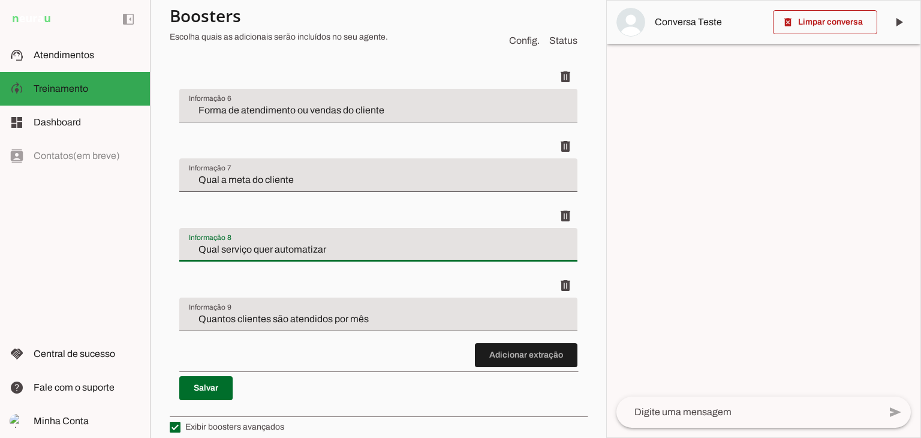
click at [384, 306] on div "Quantos clientes são atendidos por mês" at bounding box center [378, 314] width 398 height 34
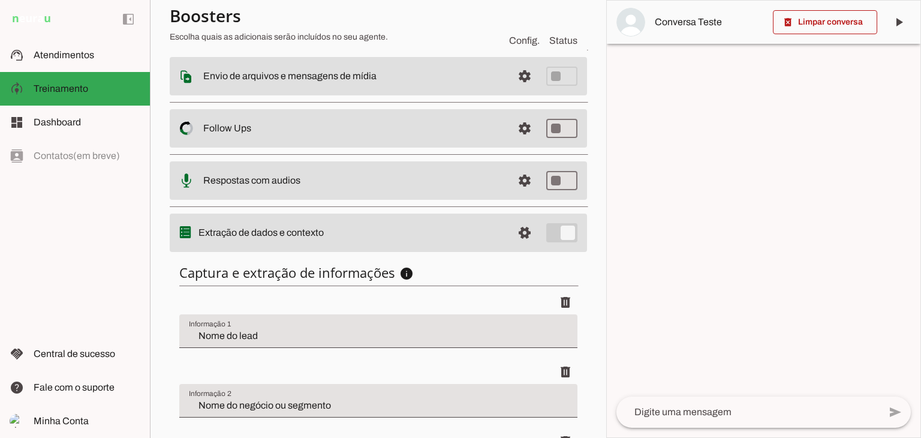
scroll to position [240, 0]
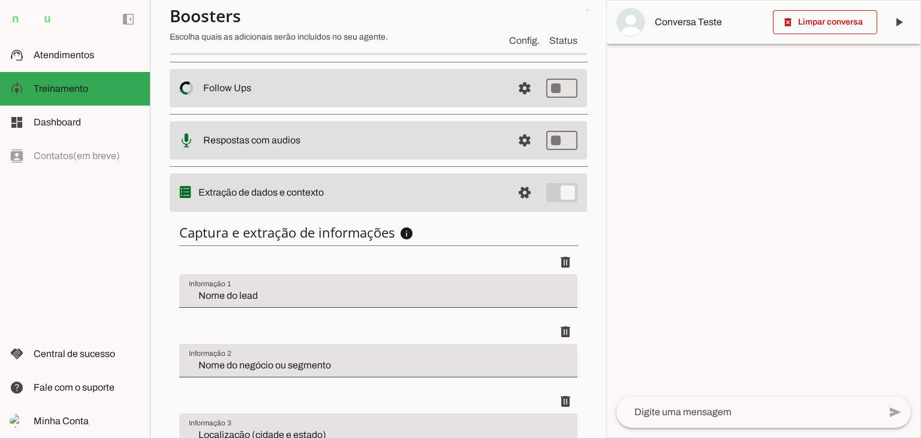
click at [0, 0] on slot "Extração de dados e contexto" at bounding box center [0, 0] width 0 height 0
click at [522, 192] on span at bounding box center [524, 192] width 29 height 29
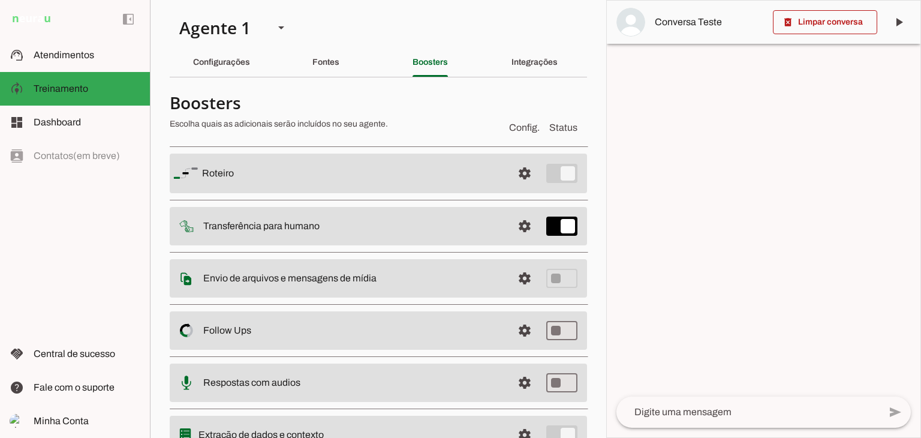
click at [511, 68] on div "Integrações" at bounding box center [534, 62] width 46 height 29
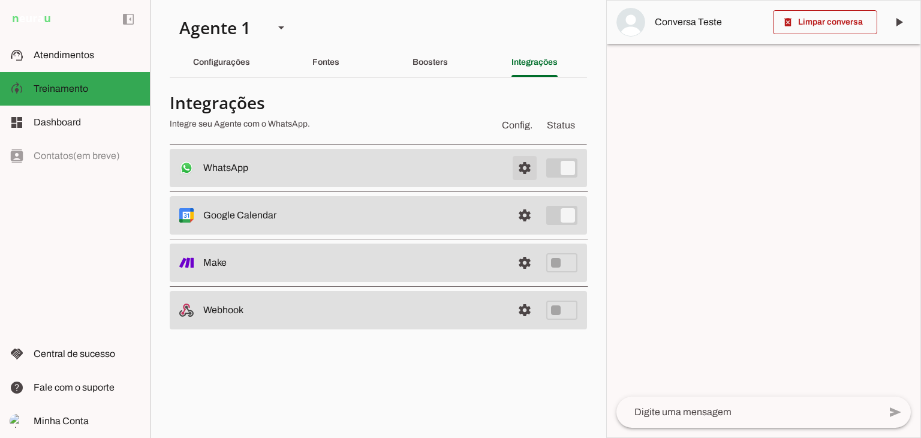
click at [527, 171] on span at bounding box center [524, 167] width 29 height 29
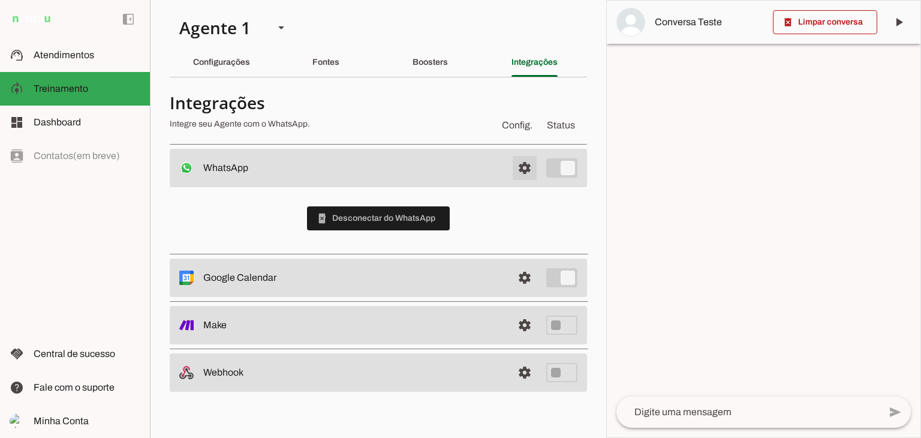
click at [527, 171] on span at bounding box center [524, 167] width 29 height 29
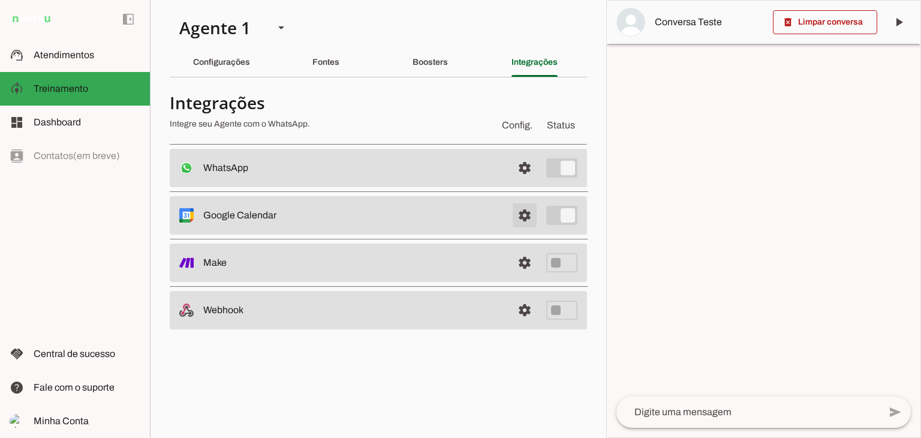
click at [522, 210] on span at bounding box center [524, 215] width 29 height 29
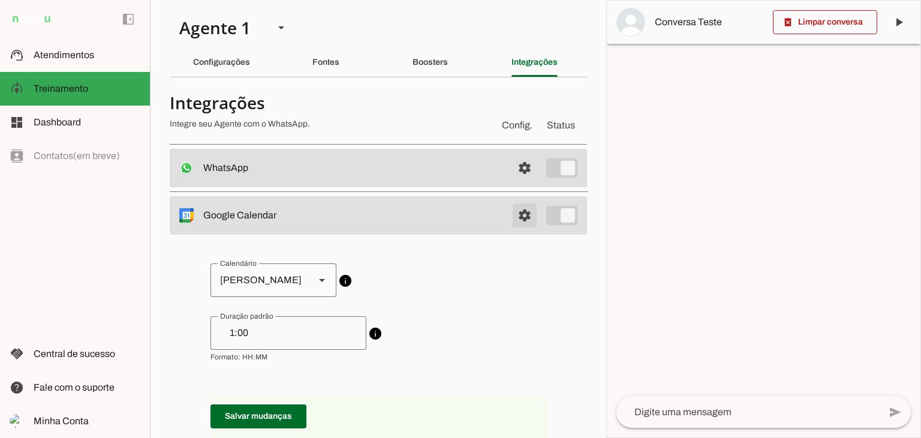
click at [522, 210] on span at bounding box center [524, 215] width 29 height 29
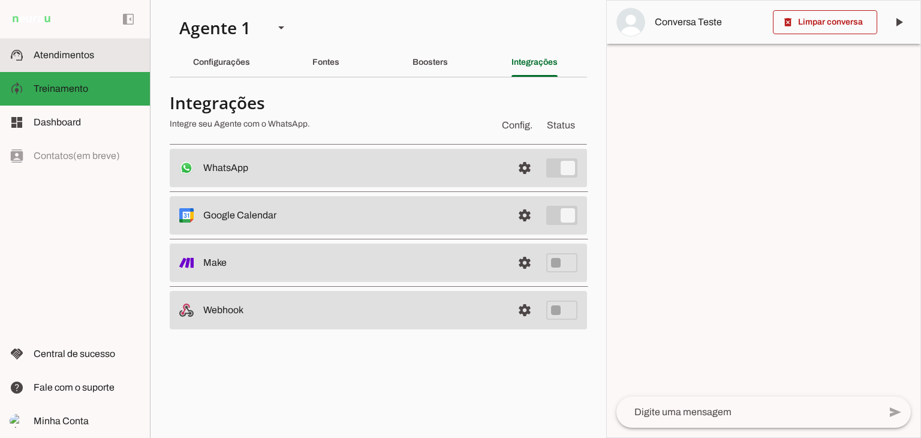
click at [43, 53] on span "Atendimentos" at bounding box center [64, 55] width 61 height 10
